Goal: Task Accomplishment & Management: Use online tool/utility

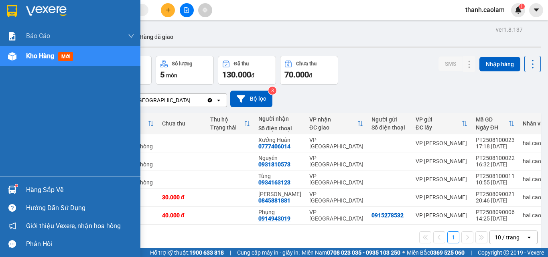
click at [21, 17] on div at bounding box center [70, 13] width 140 height 26
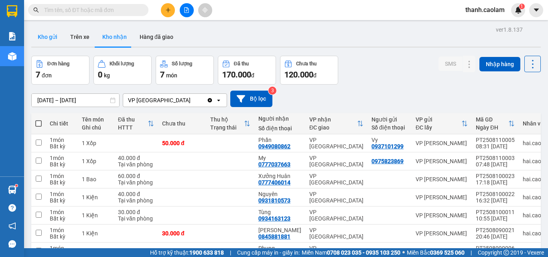
click at [59, 35] on button "Kho gửi" at bounding box center [47, 36] width 32 height 19
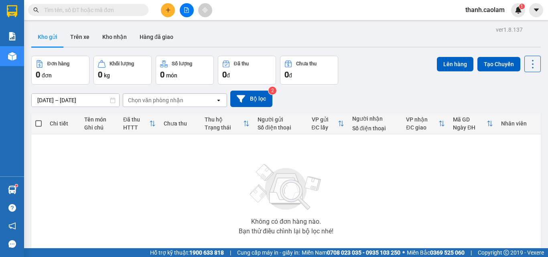
click at [185, 14] on button at bounding box center [187, 10] width 14 height 14
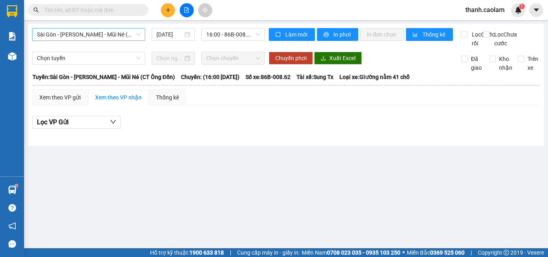
click at [122, 37] on span "Sài Gòn - [PERSON_NAME] - Mũi Né (CT Ông Đồn)" at bounding box center [88, 34] width 103 height 12
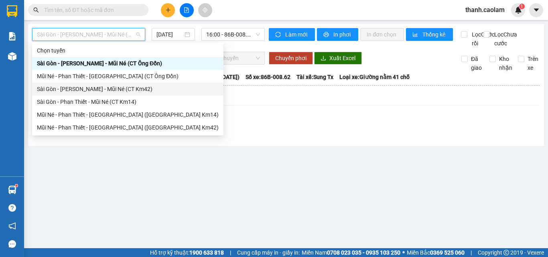
click at [136, 89] on div "Sài Gòn - [PERSON_NAME] - Mũi Né (CT Km42)" at bounding box center [128, 89] width 182 height 9
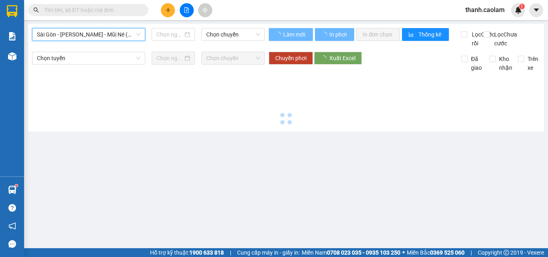
type input "[DATE]"
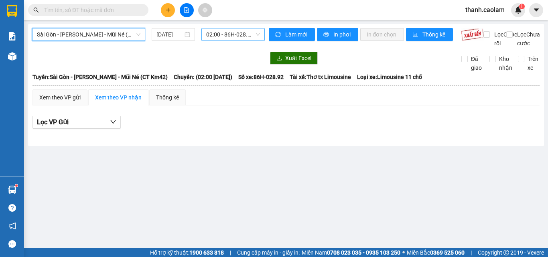
drag, startPoint x: 242, startPoint y: 46, endPoint x: 238, endPoint y: 39, distance: 7.4
click at [242, 44] on div "Sài Gòn - Phan Thiết - Mũi Né (CT Km42) [GEOGRAPHIC_DATA] - [GEOGRAPHIC_DATA] -…" at bounding box center [148, 38] width 233 height 20
click at [238, 39] on span "02:00 - 86H-028.92" at bounding box center [233, 34] width 54 height 12
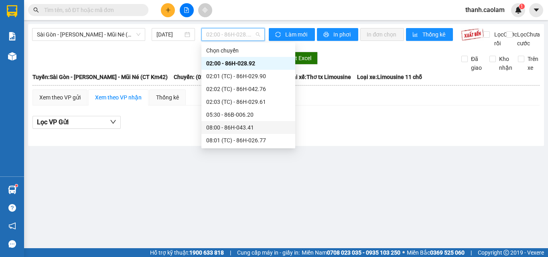
scroll to position [160, 0]
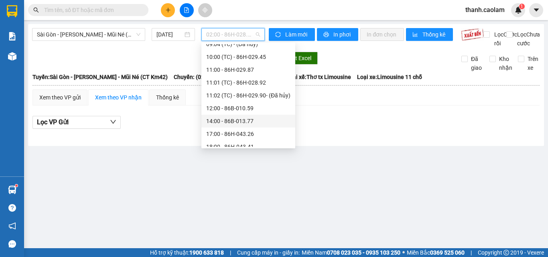
click at [242, 120] on div "14:00 - 86B-013.77" at bounding box center [248, 121] width 84 height 9
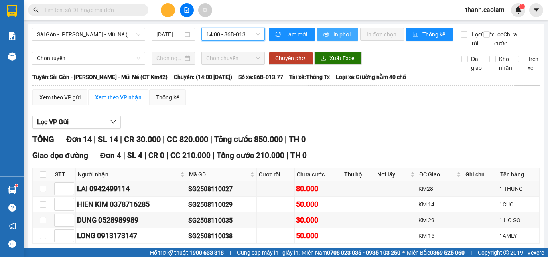
click at [332, 41] on button "In phơi" at bounding box center [337, 34] width 41 height 13
